Goal: Task Accomplishment & Management: Manage account settings

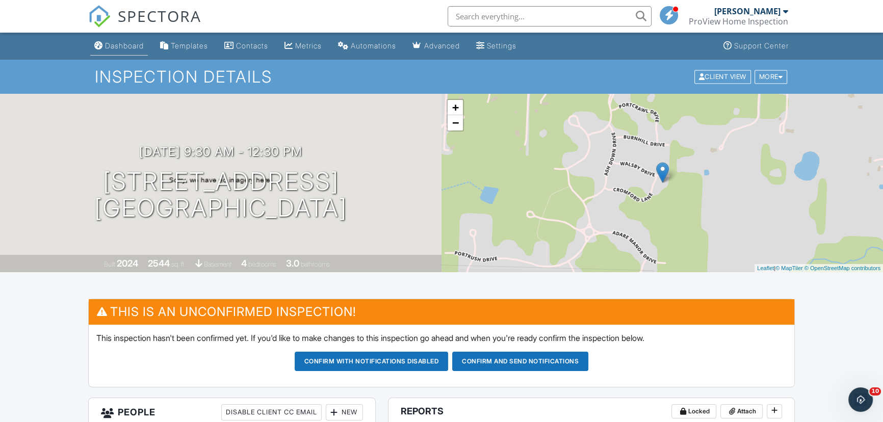
click at [130, 44] on div "Dashboard" at bounding box center [124, 45] width 39 height 9
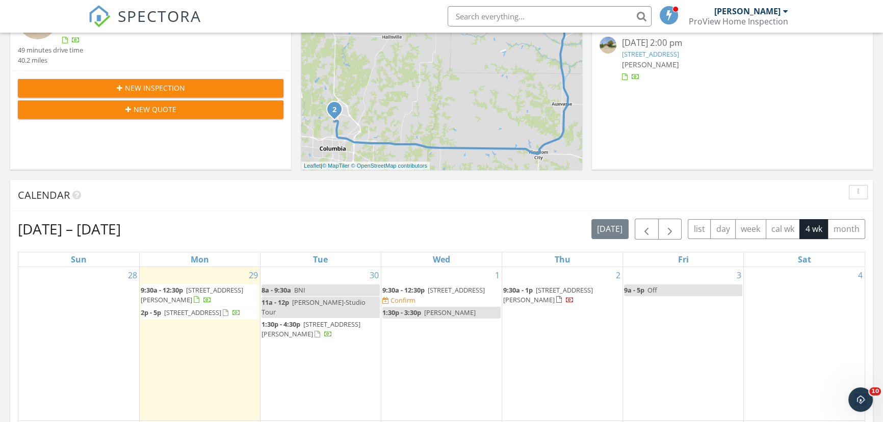
scroll to position [278, 0]
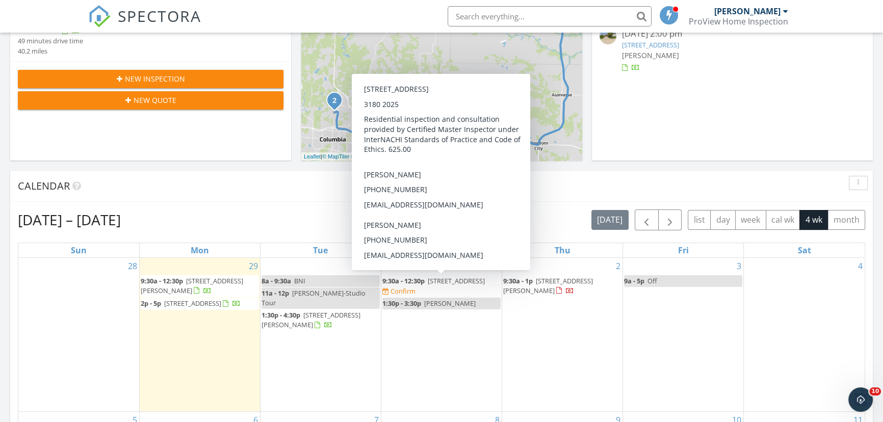
click at [470, 283] on span "[STREET_ADDRESS]" at bounding box center [456, 280] width 57 height 9
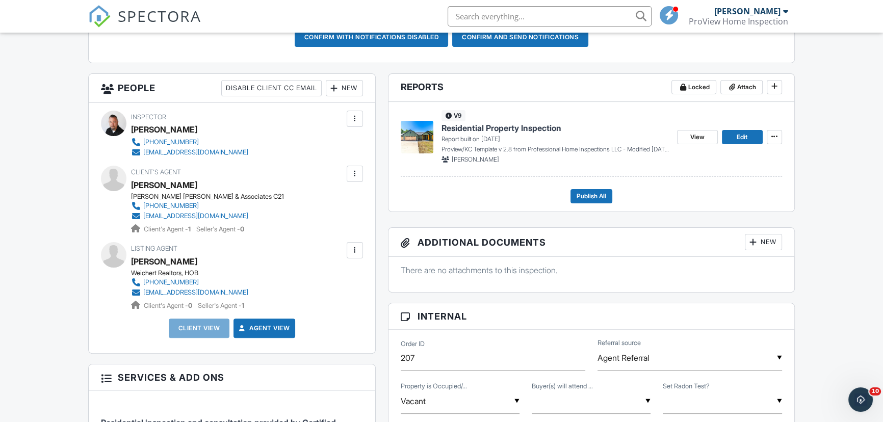
click at [352, 87] on div "New" at bounding box center [344, 88] width 37 height 16
click at [358, 118] on li "Client" at bounding box center [381, 119] width 100 height 25
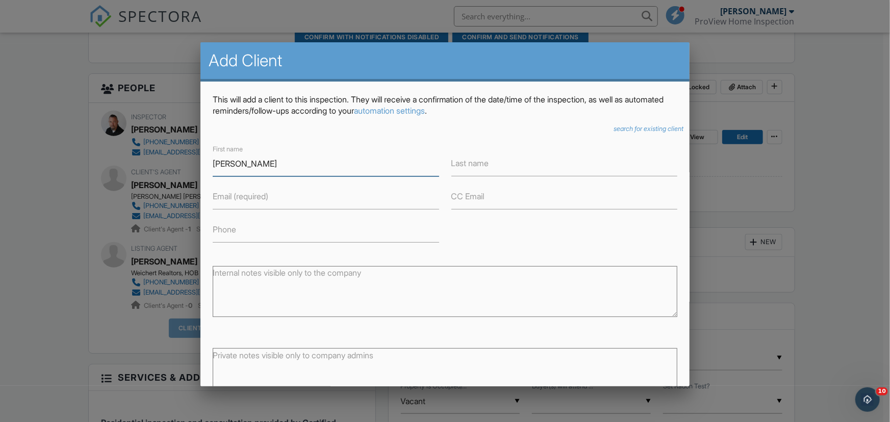
type input "[PERSON_NAME]"
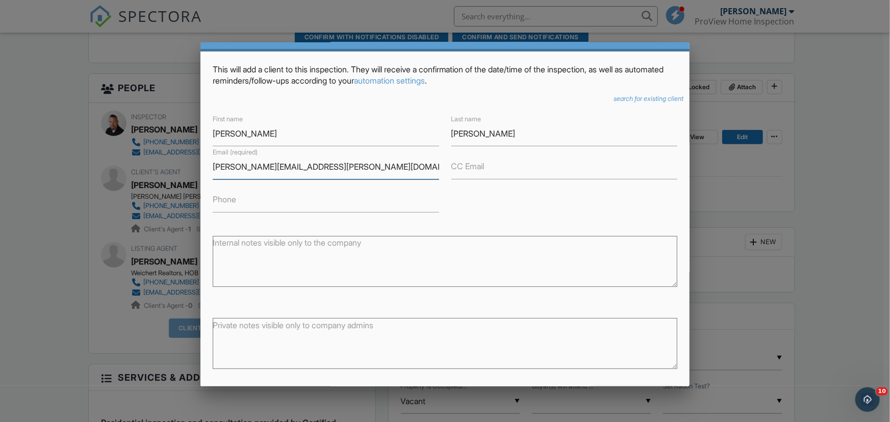
scroll to position [46, 0]
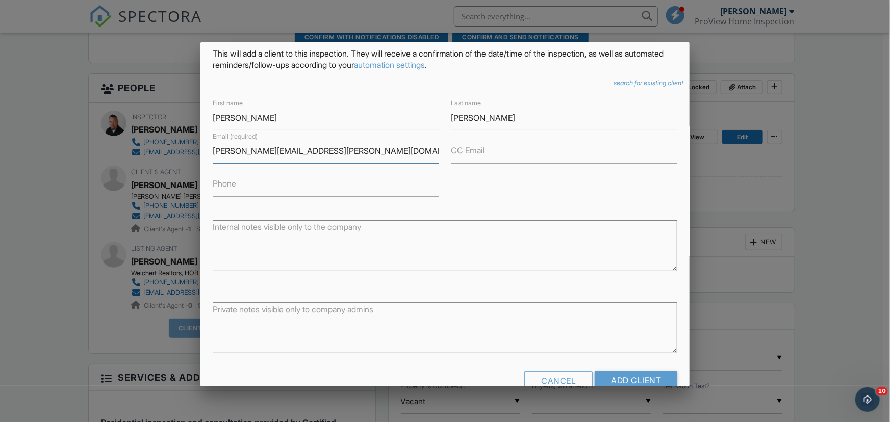
type input "[PERSON_NAME][EMAIL_ADDRESS][PERSON_NAME][DOMAIN_NAME]"
click at [299, 181] on input "Phone" at bounding box center [326, 184] width 226 height 25
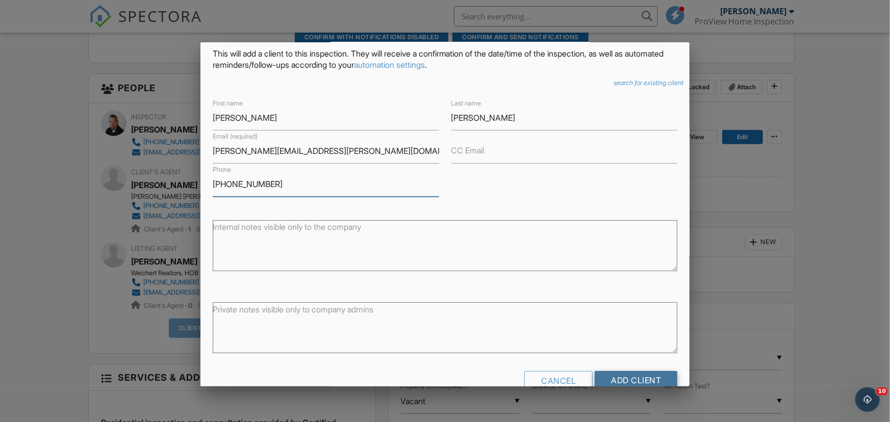
type input "214-676-7482"
click at [608, 376] on input "Add Client" at bounding box center [636, 380] width 83 height 18
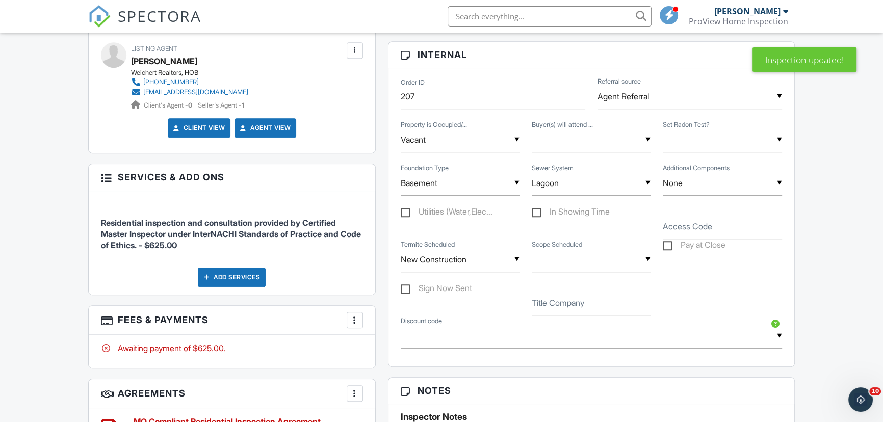
scroll to position [602, 0]
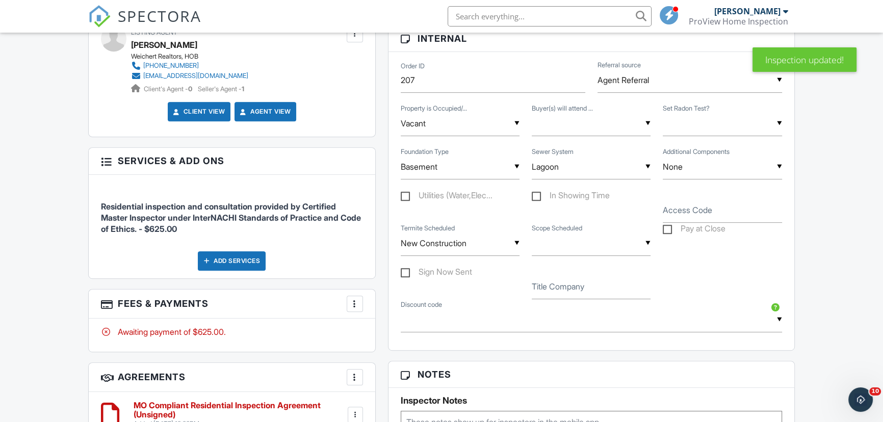
click at [252, 257] on div "Add Services" at bounding box center [232, 260] width 68 height 19
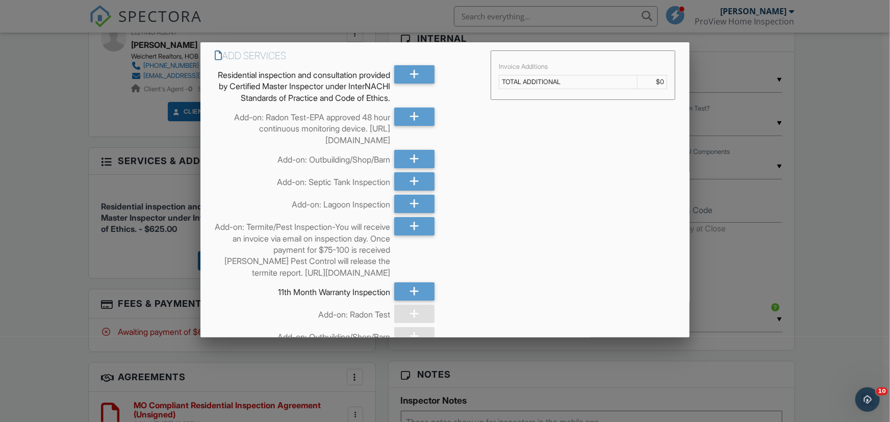
click at [62, 200] on div at bounding box center [445, 213] width 890 height 528
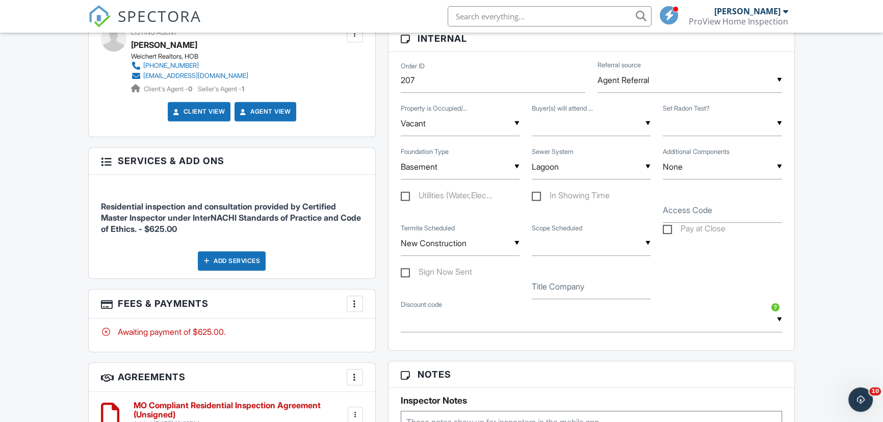
click at [353, 299] on div at bounding box center [355, 304] width 10 height 10
click at [489, 326] on input "text" at bounding box center [591, 320] width 381 height 25
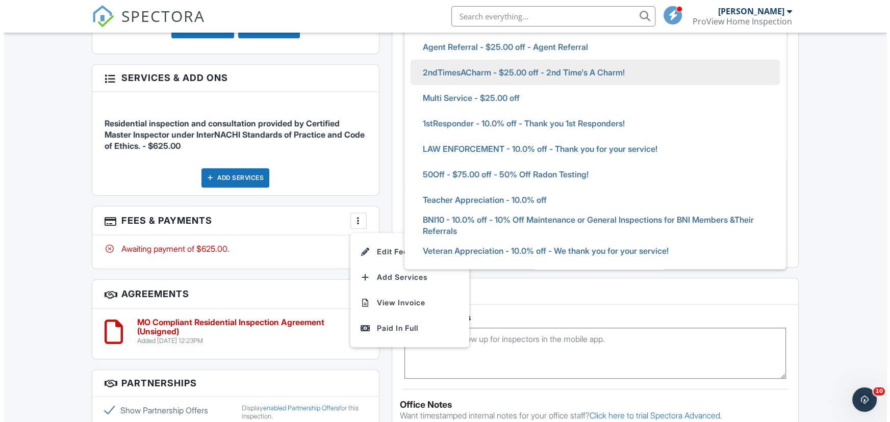
scroll to position [695, 0]
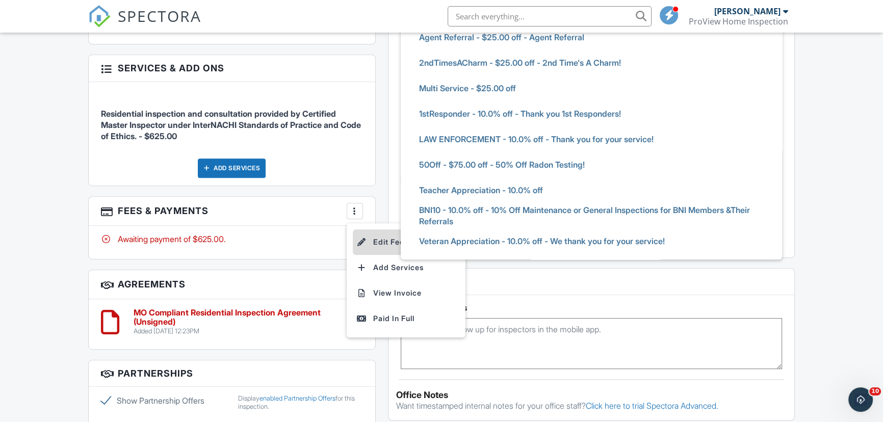
click at [388, 232] on li "Edit Fees & Payments" at bounding box center [406, 241] width 107 height 25
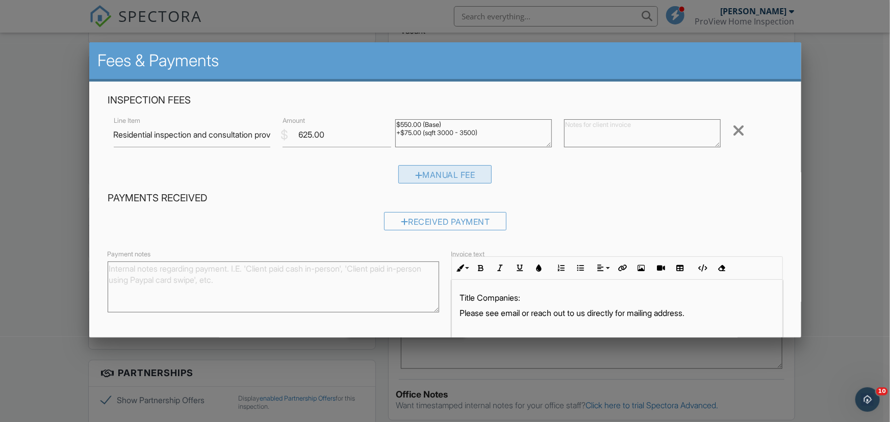
click at [440, 172] on div "Manual Fee" at bounding box center [445, 174] width 94 height 18
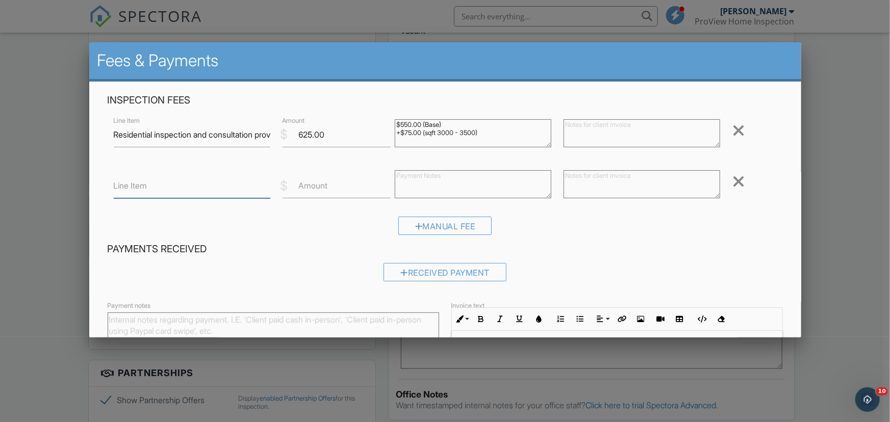
click at [225, 189] on input "Line Item" at bounding box center [192, 185] width 157 height 25
type input "Agent Referral-Professional Courtesy"
click at [318, 186] on label "Amount" at bounding box center [313, 185] width 29 height 11
click at [318, 186] on input "Amount" at bounding box center [337, 185] width 109 height 25
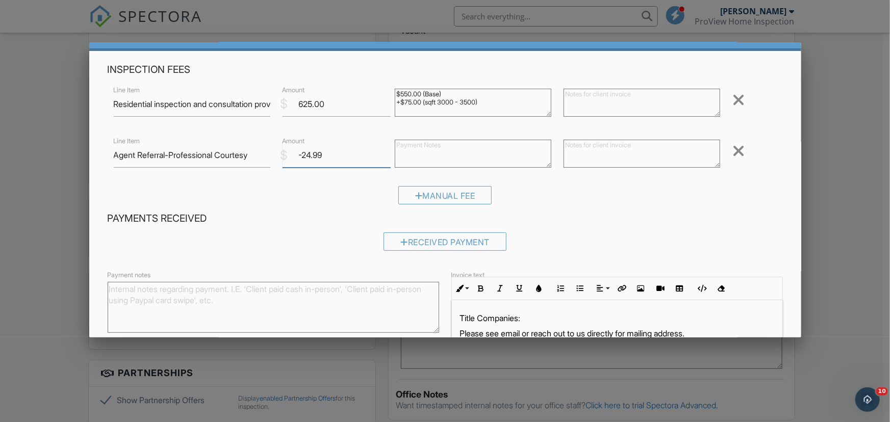
scroll to position [92, 0]
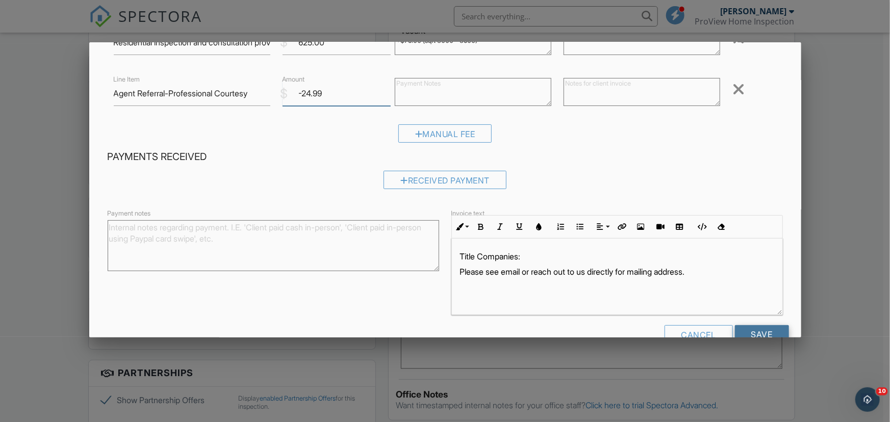
type input "-24.99"
click at [744, 335] on input "Save" at bounding box center [762, 334] width 54 height 18
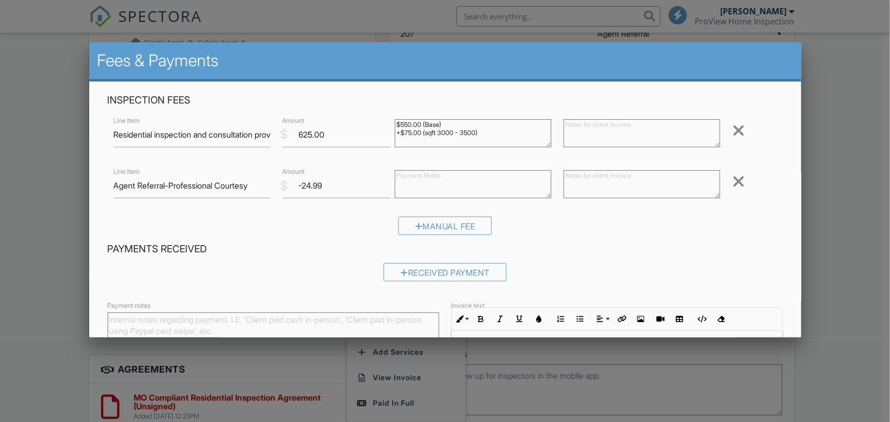
scroll to position [649, 0]
click at [301, 187] on input "-24.99" at bounding box center [337, 185] width 109 height 25
type input "-25.00"
click at [552, 230] on div "Manual Fee" at bounding box center [445, 230] width 675 height 26
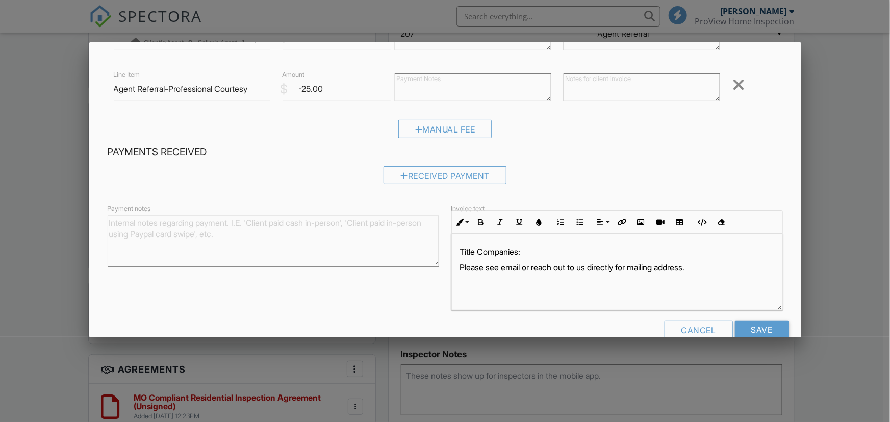
scroll to position [118, 0]
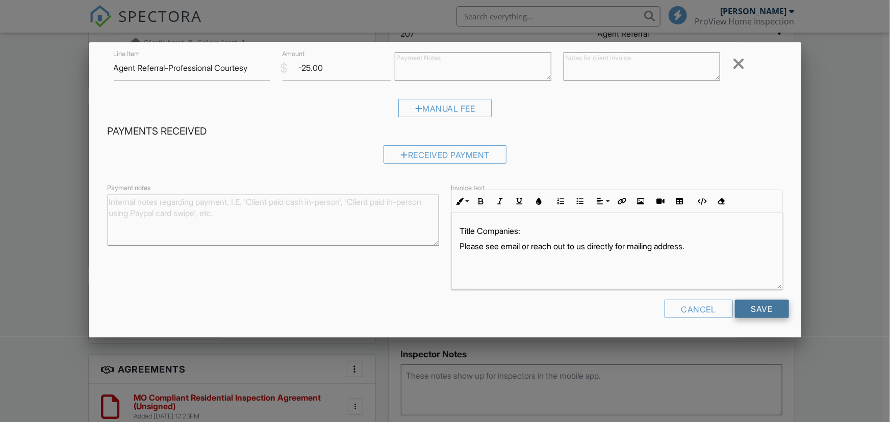
click at [749, 303] on input "Save" at bounding box center [762, 309] width 54 height 18
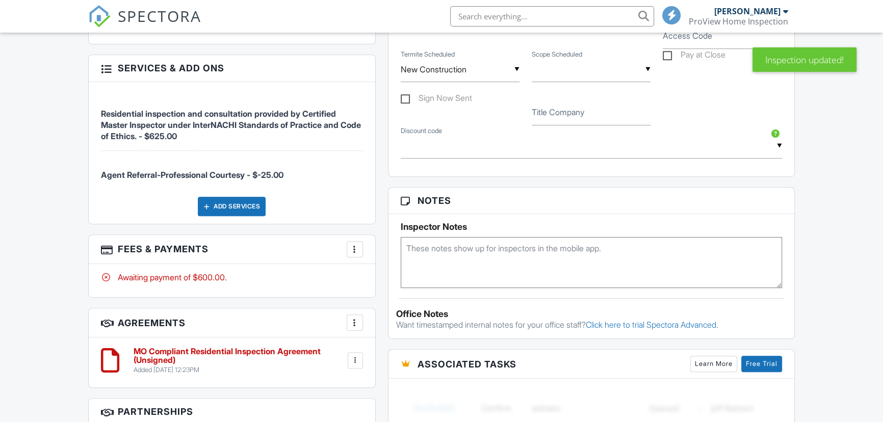
scroll to position [776, 0]
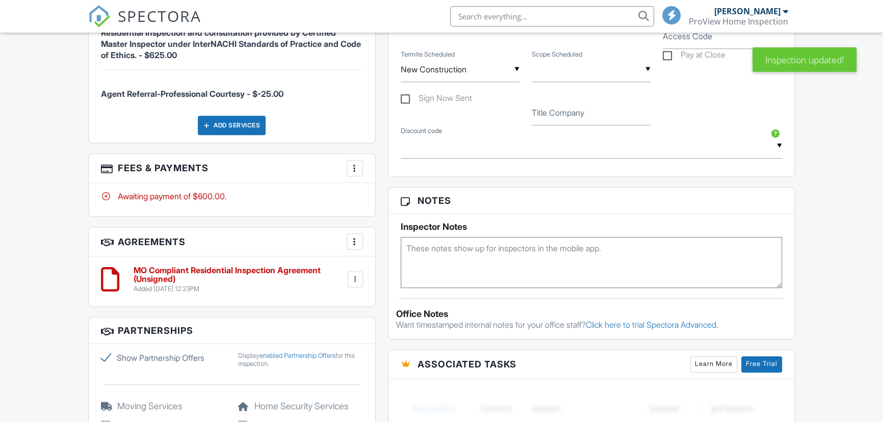
click at [354, 274] on div at bounding box center [355, 279] width 10 height 10
click at [334, 295] on li "Edit" at bounding box center [328, 307] width 58 height 25
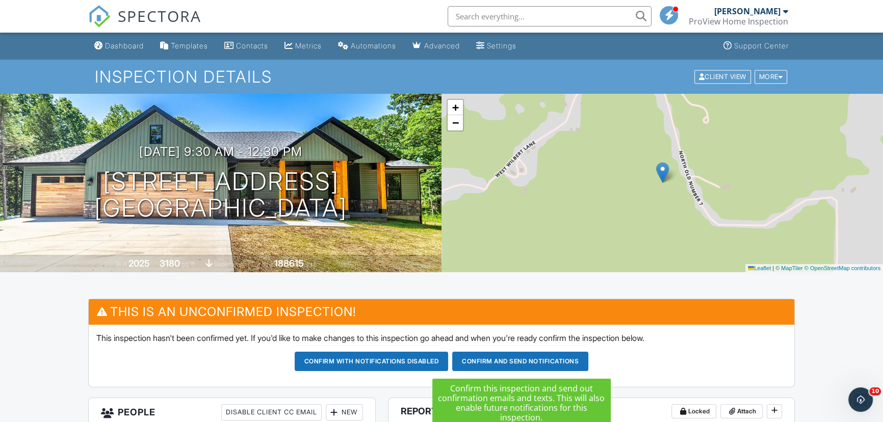
click at [494, 367] on button "Confirm and send notifications" at bounding box center [520, 361] width 136 height 19
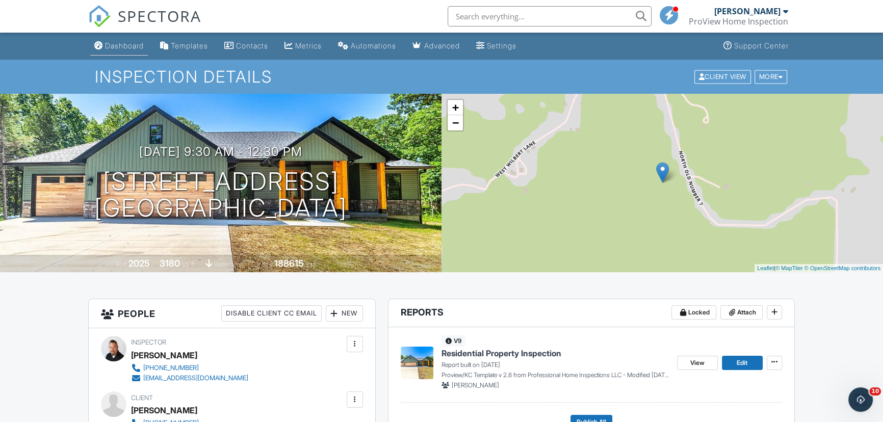
click at [112, 47] on div "Dashboard" at bounding box center [124, 45] width 39 height 9
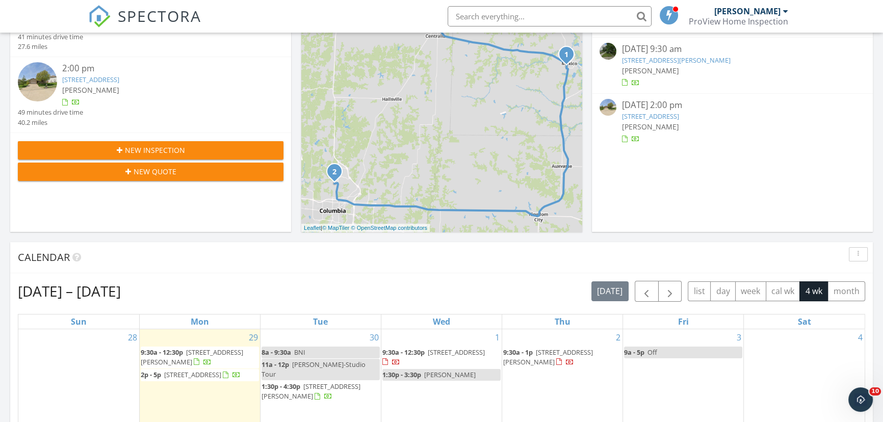
scroll to position [232, 0]
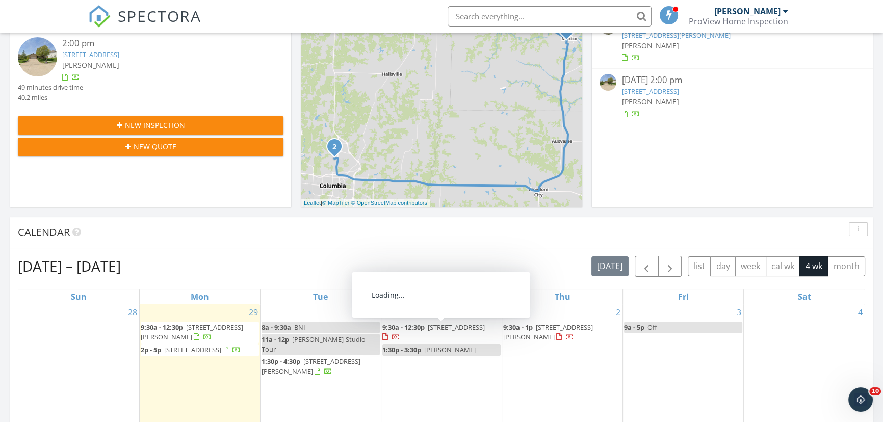
click at [465, 325] on span "[STREET_ADDRESS]" at bounding box center [456, 327] width 57 height 9
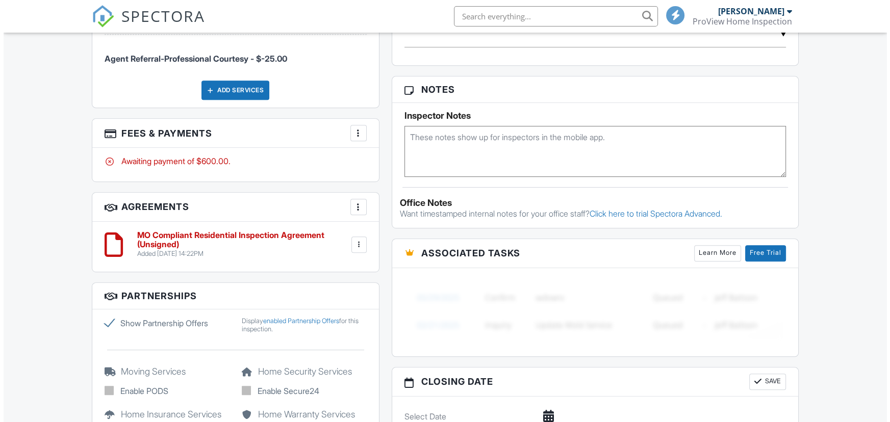
scroll to position [690, 0]
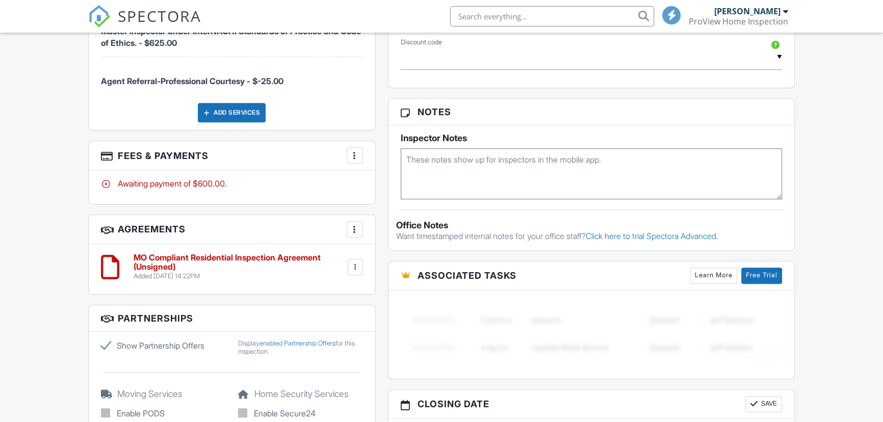
click at [251, 107] on div "Add Services" at bounding box center [232, 112] width 68 height 19
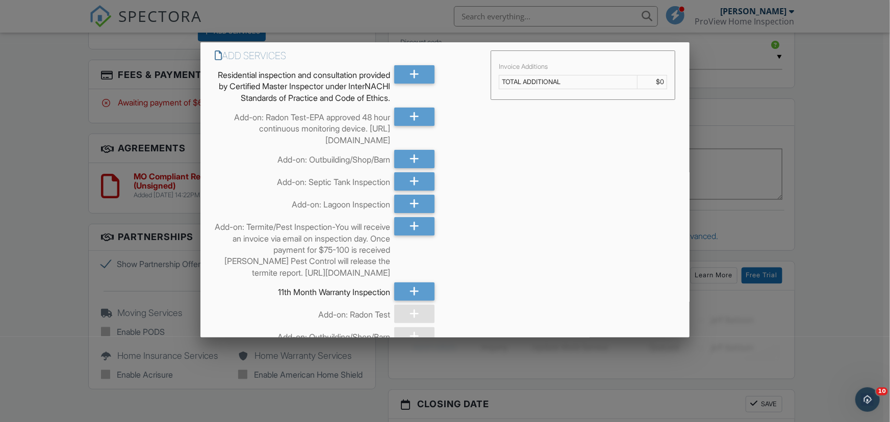
scroll to position [0, 0]
click at [416, 126] on icon at bounding box center [415, 117] width 10 height 18
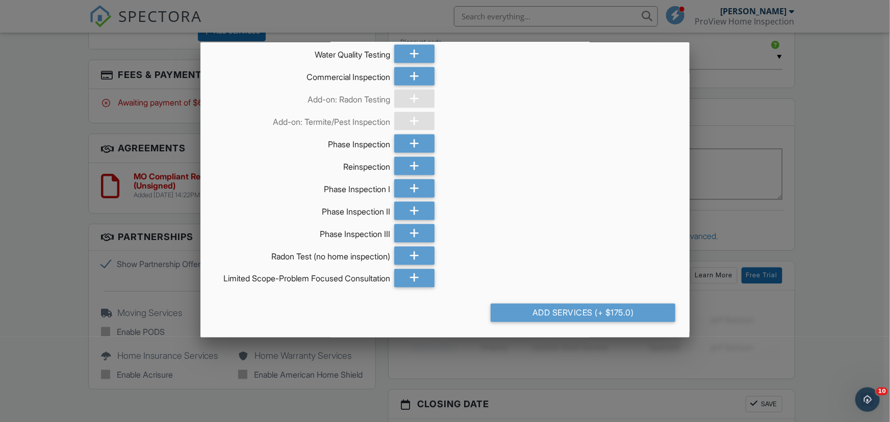
scroll to position [778, 0]
click at [624, 315] on div "Add Services (+ $175.0)" at bounding box center [583, 313] width 185 height 18
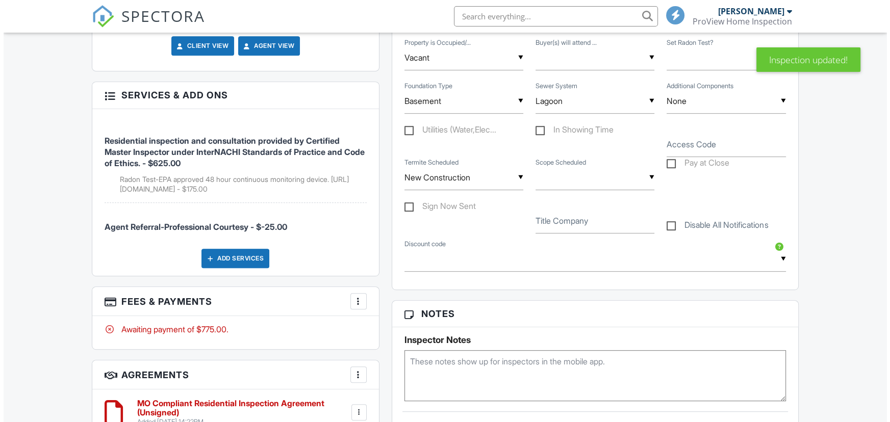
scroll to position [695, 0]
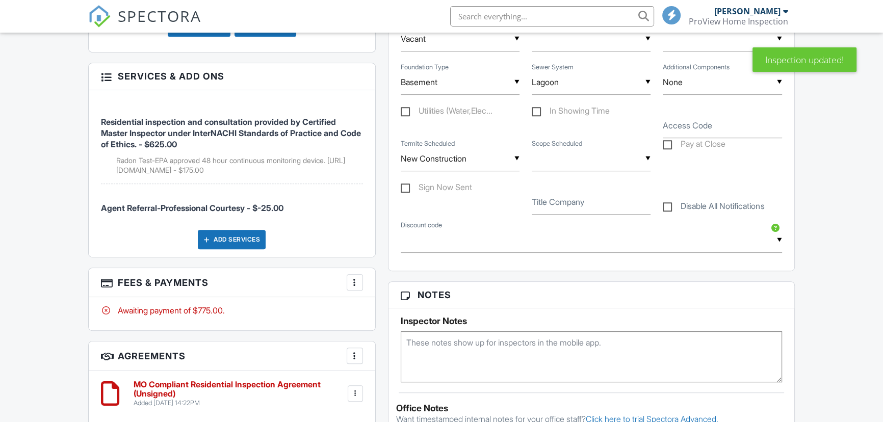
click at [357, 277] on div at bounding box center [355, 282] width 10 height 10
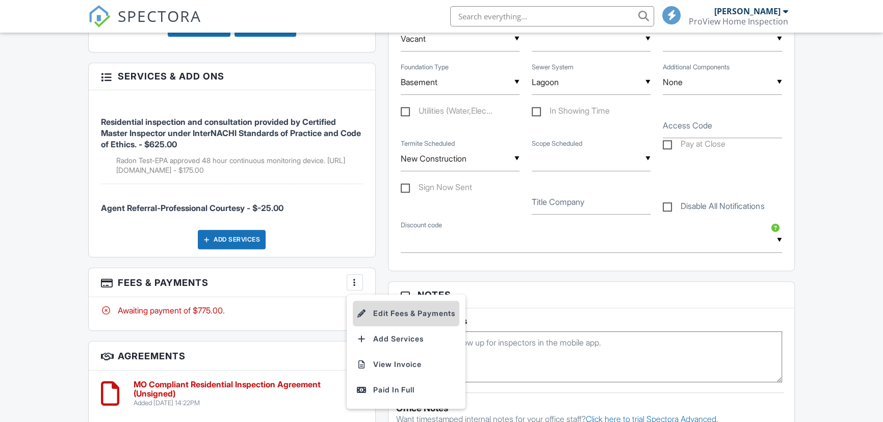
click at [382, 303] on li "Edit Fees & Payments" at bounding box center [406, 313] width 107 height 25
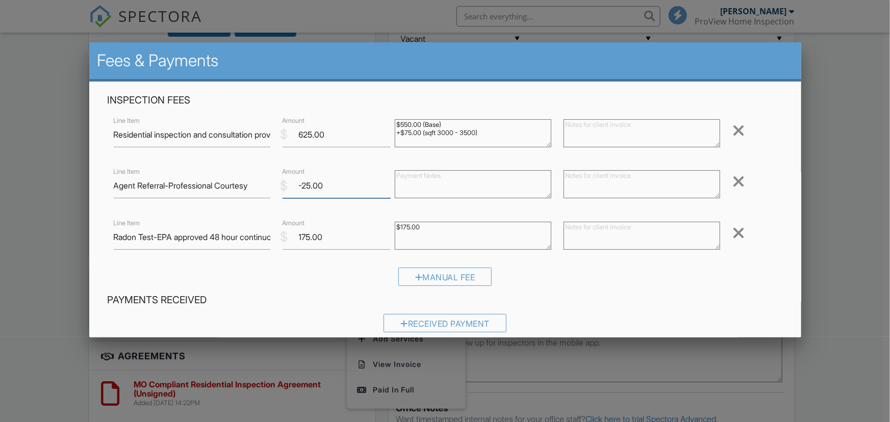
click at [306, 187] on input "-25.00" at bounding box center [337, 185] width 109 height 25
type input "-50.00"
click at [168, 186] on input "Agent Referral-Professional Courtesy" at bounding box center [192, 185] width 157 height 25
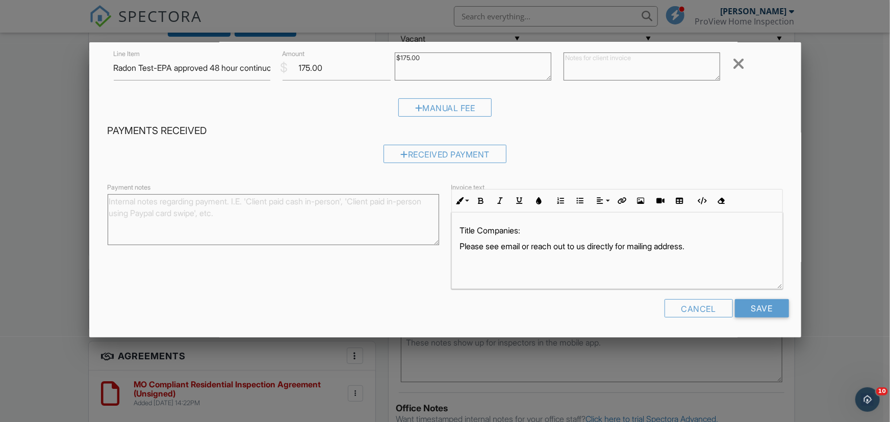
scroll to position [0, 0]
type input "Agent Referral/Multi-Service-Professional Courtesy"
click at [760, 308] on input "Save" at bounding box center [762, 308] width 54 height 18
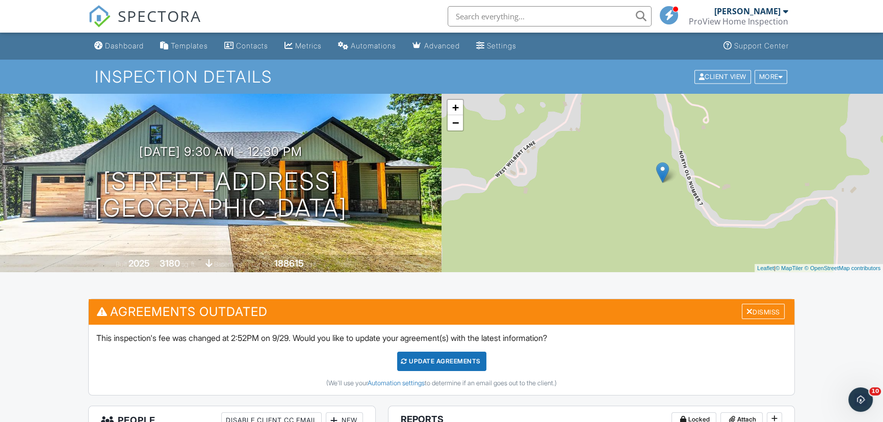
click at [437, 359] on div "Update Agreements" at bounding box center [441, 361] width 89 height 19
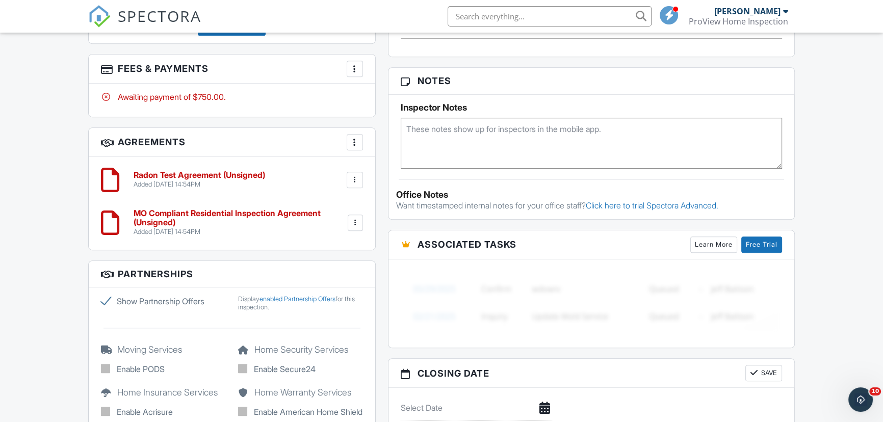
scroll to position [788, 0]
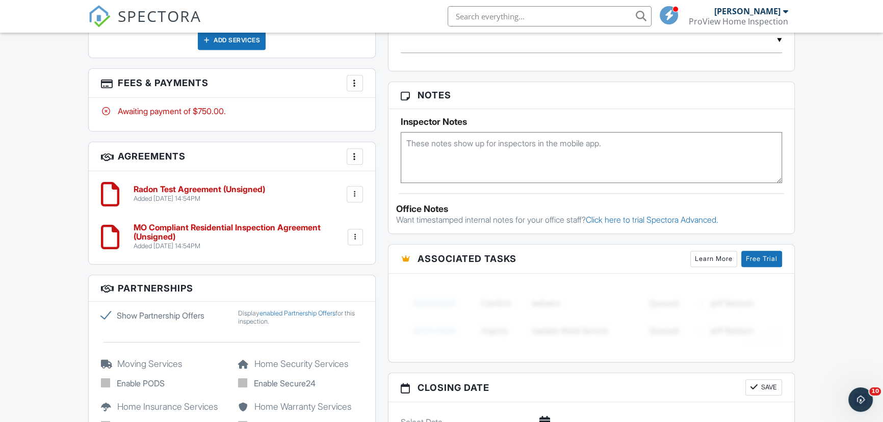
click at [351, 189] on div at bounding box center [355, 194] width 10 height 10
click at [324, 216] on li "Edit" at bounding box center [328, 222] width 58 height 25
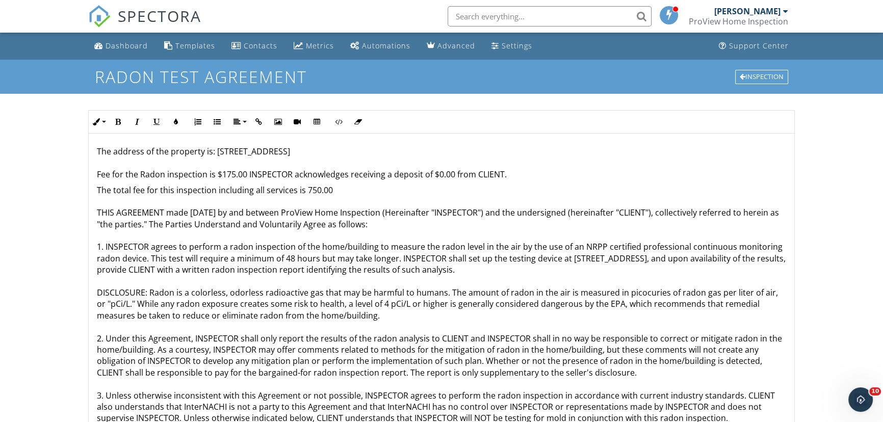
click at [228, 175] on p "The address of the property is: 13265 N Old Number 7, Columbia, MO 65202 Fee fo…" at bounding box center [441, 163] width 689 height 34
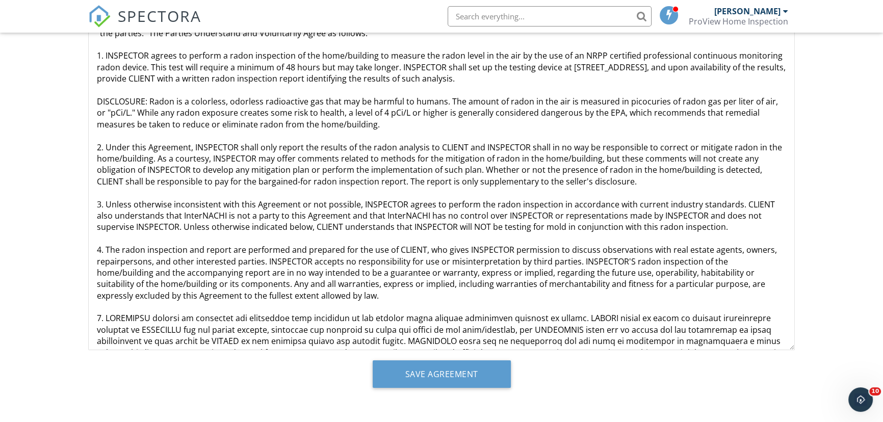
scroll to position [363, 0]
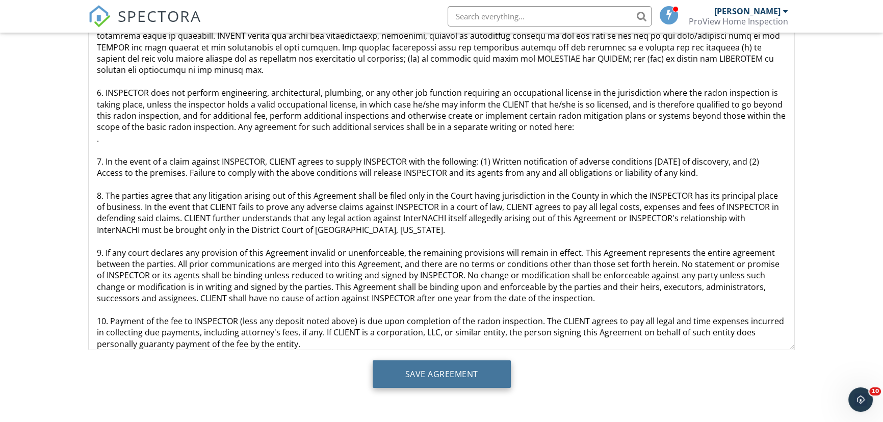
click at [426, 370] on input "Save Agreement" at bounding box center [442, 375] width 138 height 28
